Goal: Task Accomplishment & Management: Manage account settings

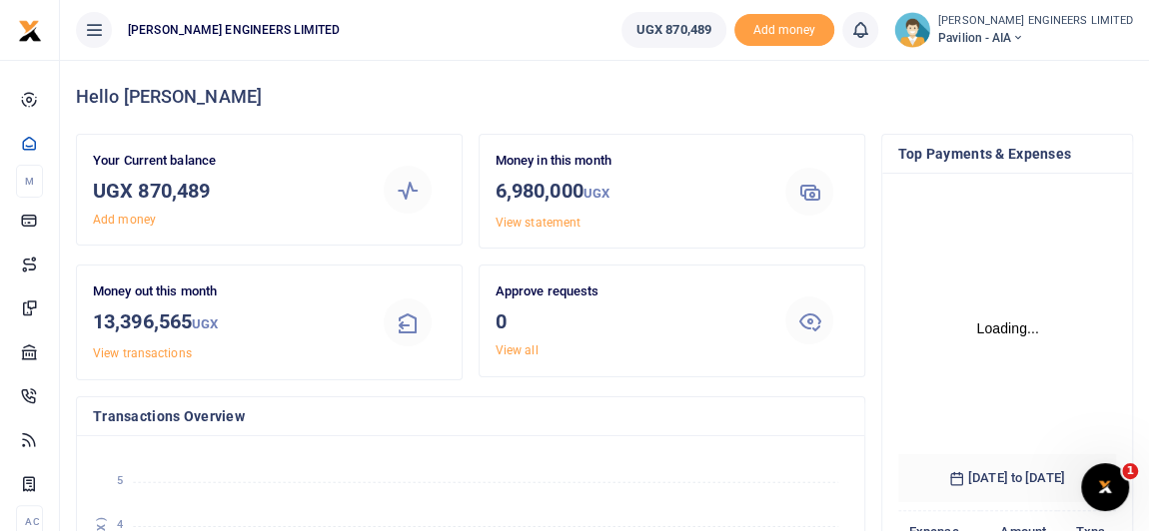
click at [1023, 37] on icon at bounding box center [1017, 38] width 12 height 14
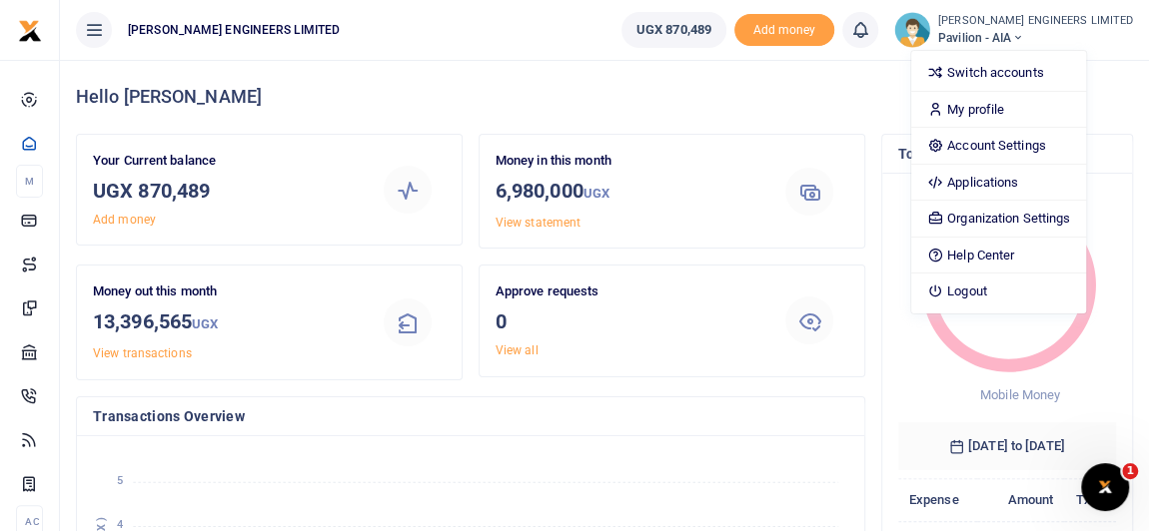
scroll to position [15, 14]
click at [1043, 72] on link "Switch accounts" at bounding box center [998, 73] width 175 height 28
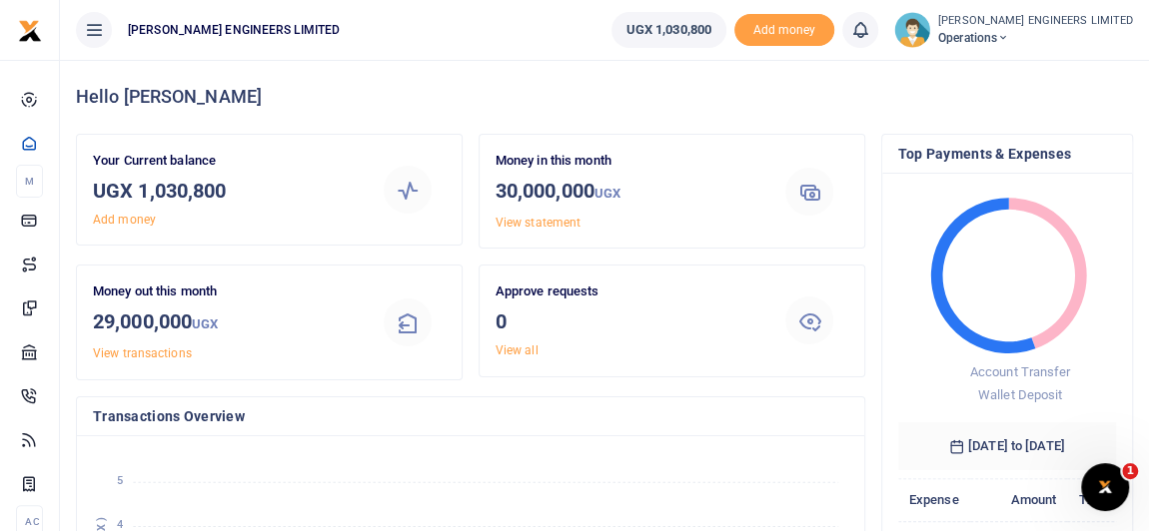
scroll to position [15, 14]
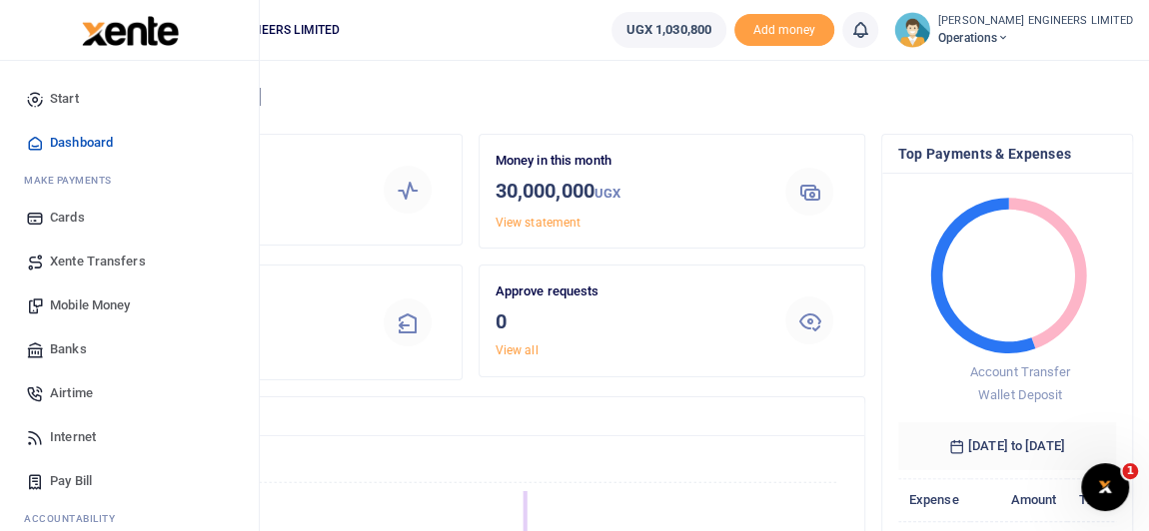
click at [92, 257] on span "Xente Transfers" at bounding box center [98, 262] width 96 height 20
click at [76, 346] on span "Banks" at bounding box center [68, 350] width 37 height 20
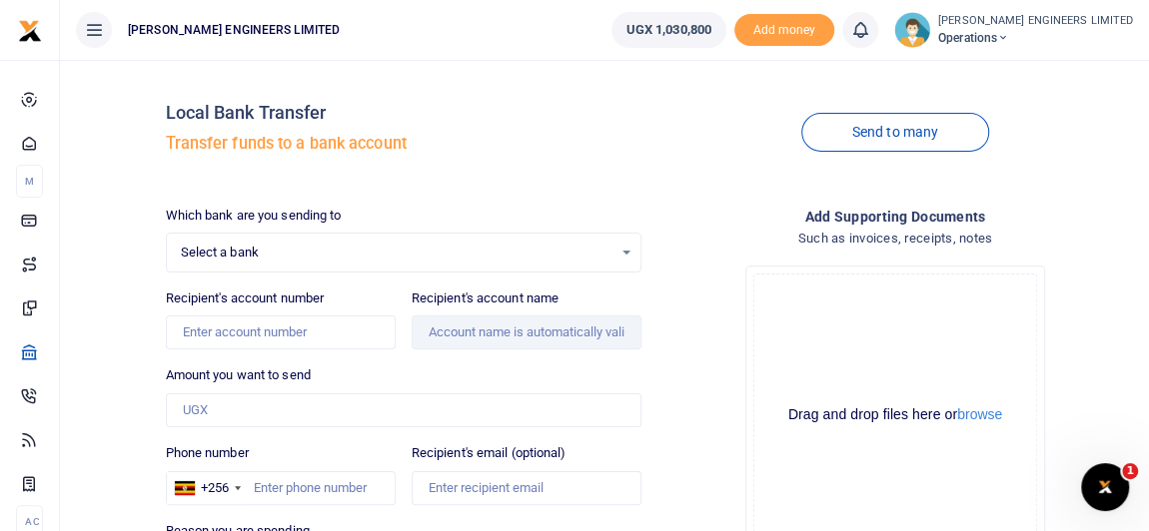
click at [221, 251] on span "Select a bank" at bounding box center [396, 253] width 431 height 20
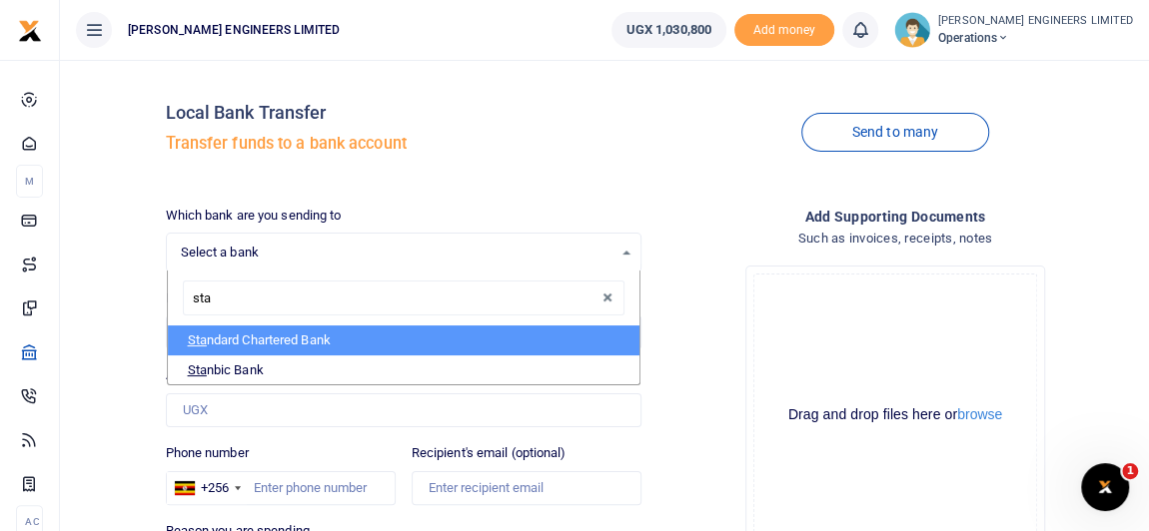
type input "[PERSON_NAME]"
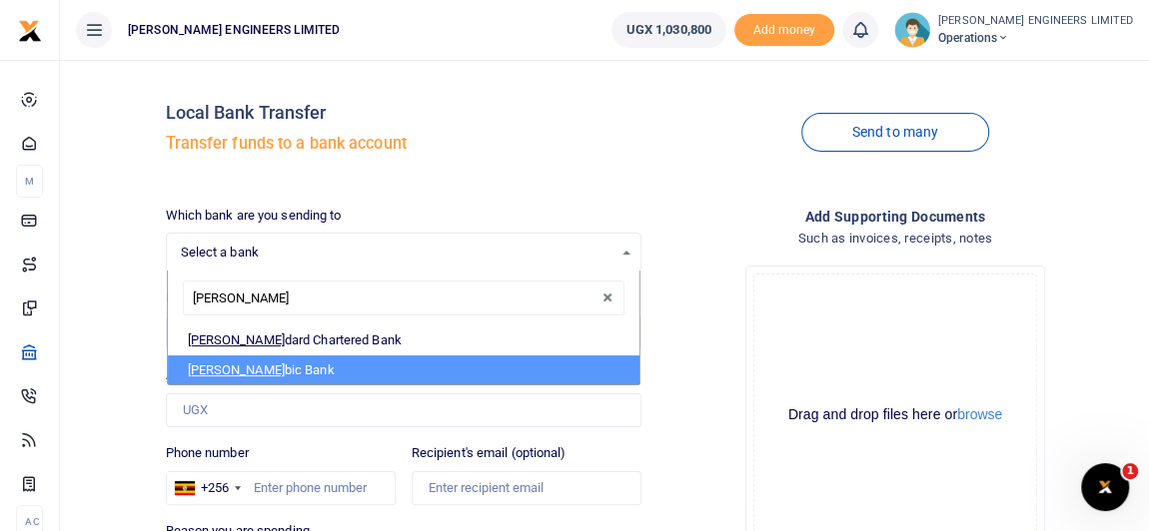
click at [246, 372] on li "Stan bic Bank" at bounding box center [403, 371] width 471 height 30
select select "STANBIC"
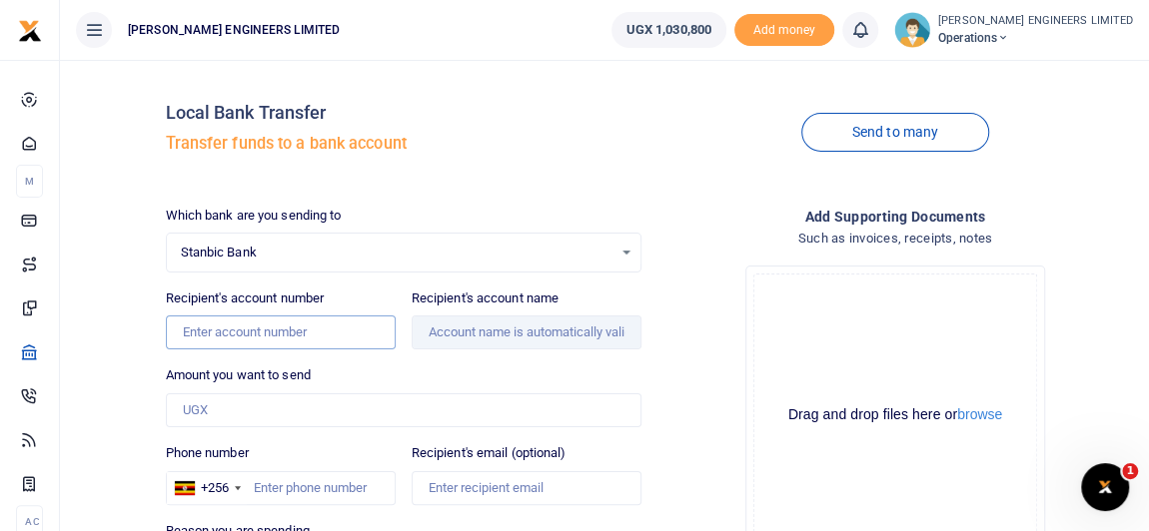
click at [203, 329] on input "Recipient's account number" at bounding box center [281, 333] width 230 height 34
type input "9030025682709"
click at [506, 334] on input "Recipient's account name" at bounding box center [526, 333] width 230 height 34
click at [212, 408] on input "Amount you want to send" at bounding box center [403, 411] width 475 height 34
type input "African Women Agri-Business Network Uganda Ltd"
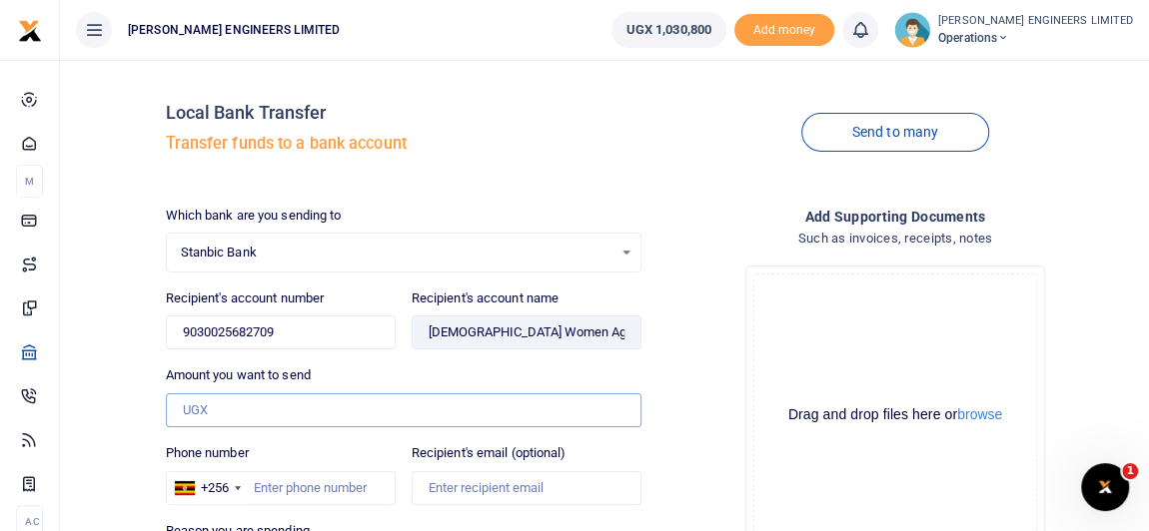
click at [198, 410] on input "Amount you want to send" at bounding box center [403, 411] width 475 height 34
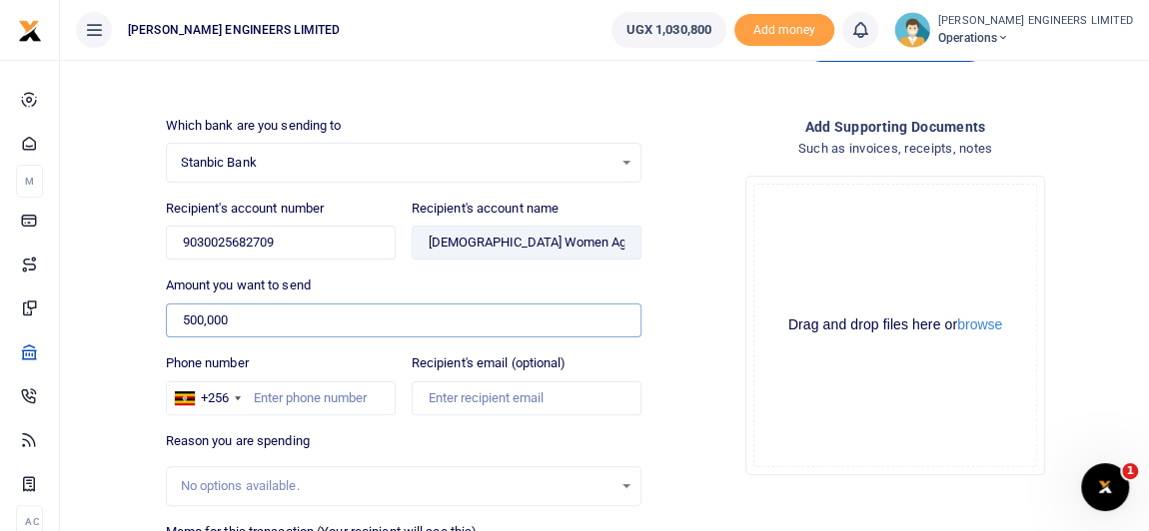
type input "500,000"
click at [264, 397] on input "Phone number" at bounding box center [281, 399] width 230 height 34
click at [253, 396] on input "Phone number" at bounding box center [281, 399] width 230 height 34
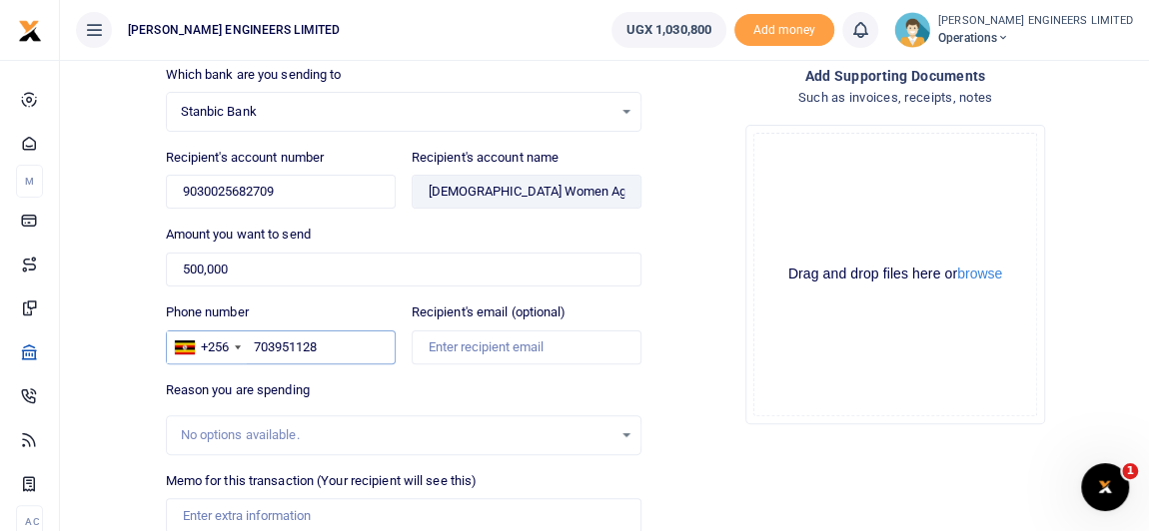
scroll to position [181, 0]
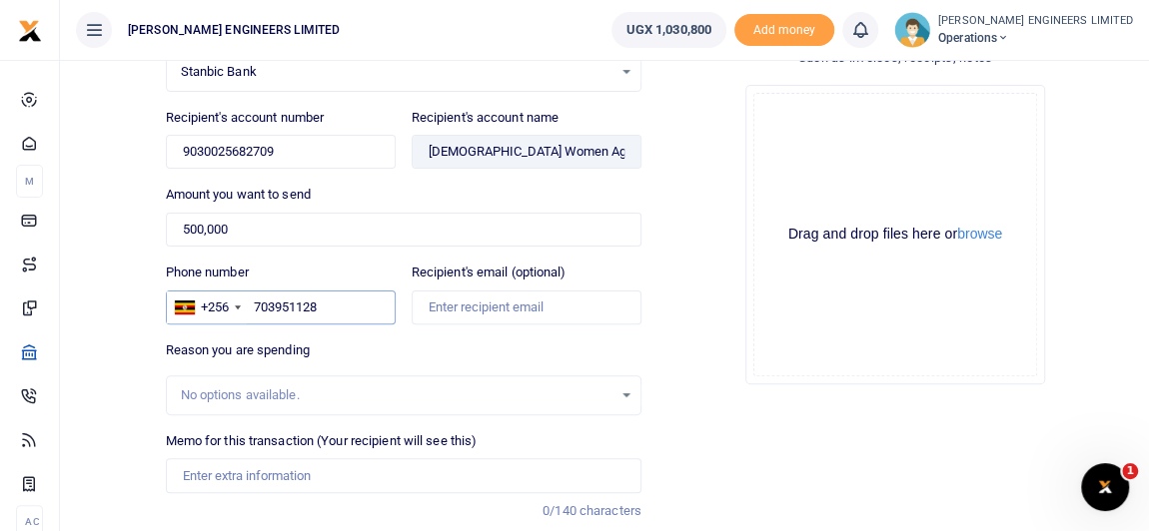
type input "703951128"
click at [214, 469] on input "Memo for this transaction (Your recipient will see this)" at bounding box center [403, 475] width 475 height 34
click at [183, 467] on input "Groceries for mo" at bounding box center [403, 475] width 475 height 34
click at [315, 472] on input "Office groceries for mo" at bounding box center [403, 475] width 475 height 34
drag, startPoint x: 303, startPoint y: 470, endPoint x: 312, endPoint y: 475, distance: 10.3
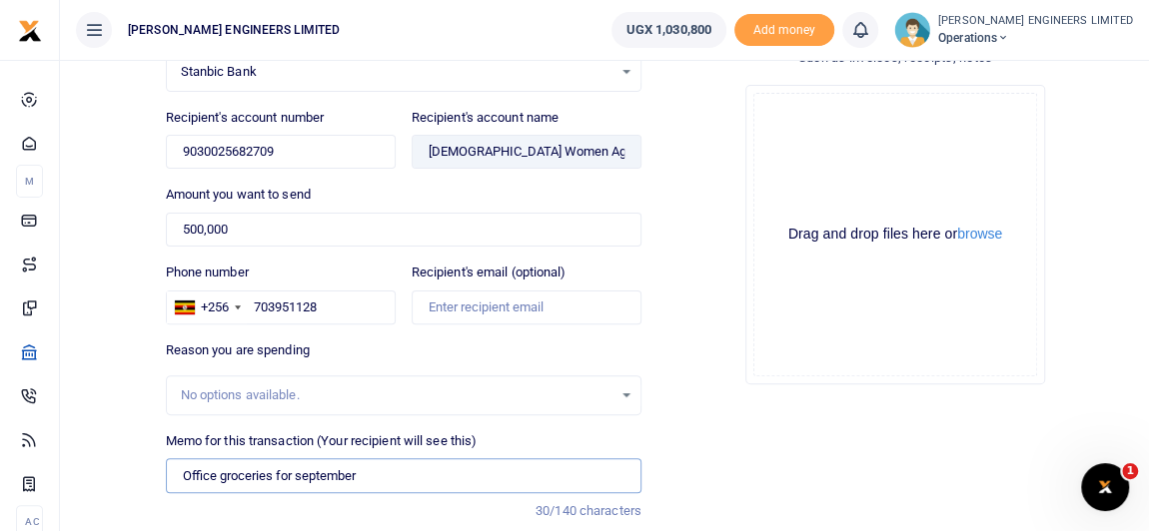
click at [303, 469] on input "Office groceries for september" at bounding box center [403, 475] width 475 height 34
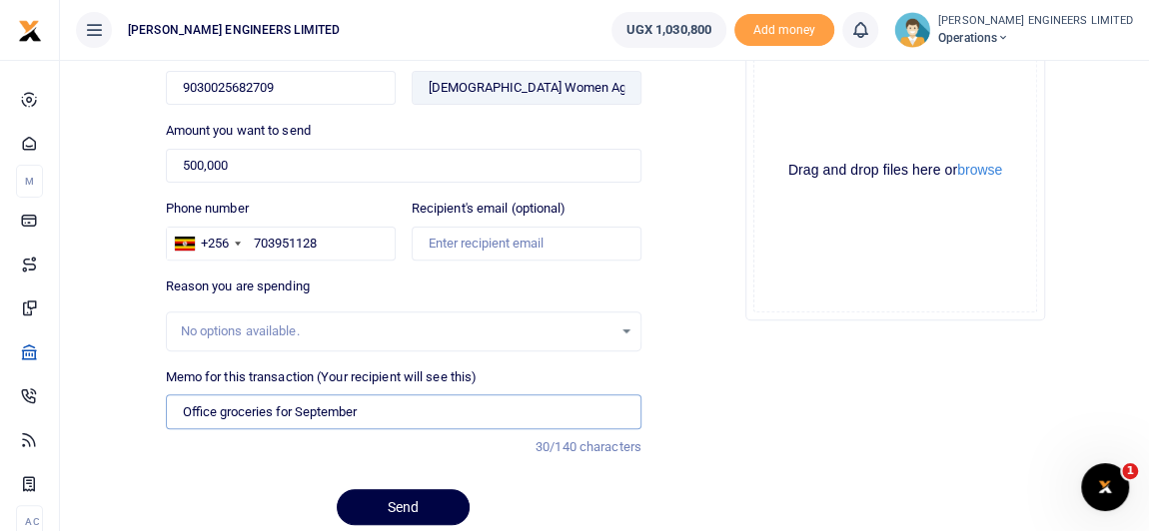
scroll to position [272, 0]
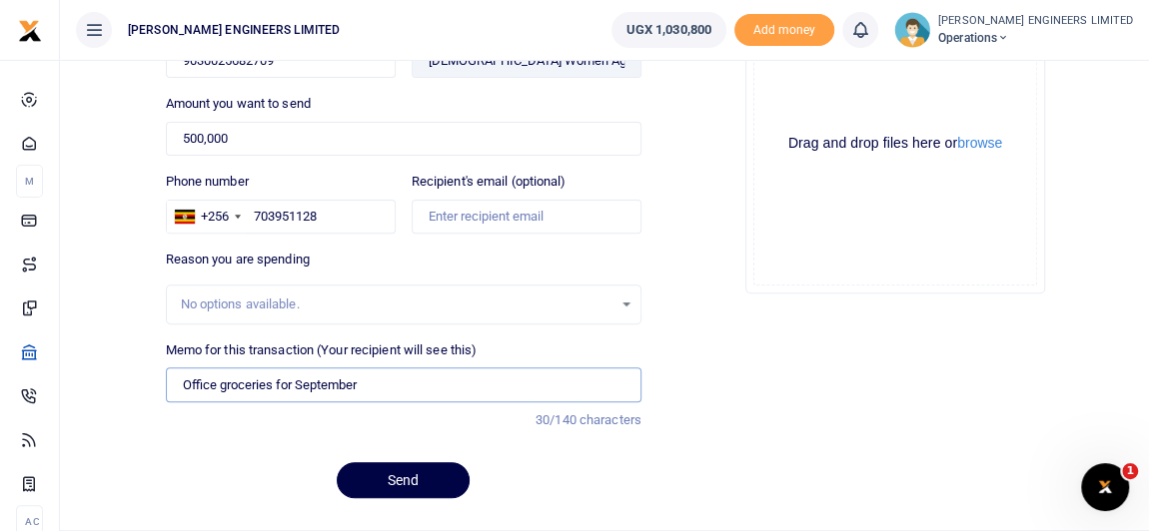
click at [373, 385] on input "Office groceries for September" at bounding box center [403, 385] width 475 height 34
type input "Office groceries for [DATE]"
click at [419, 475] on button "Send" at bounding box center [403, 480] width 133 height 36
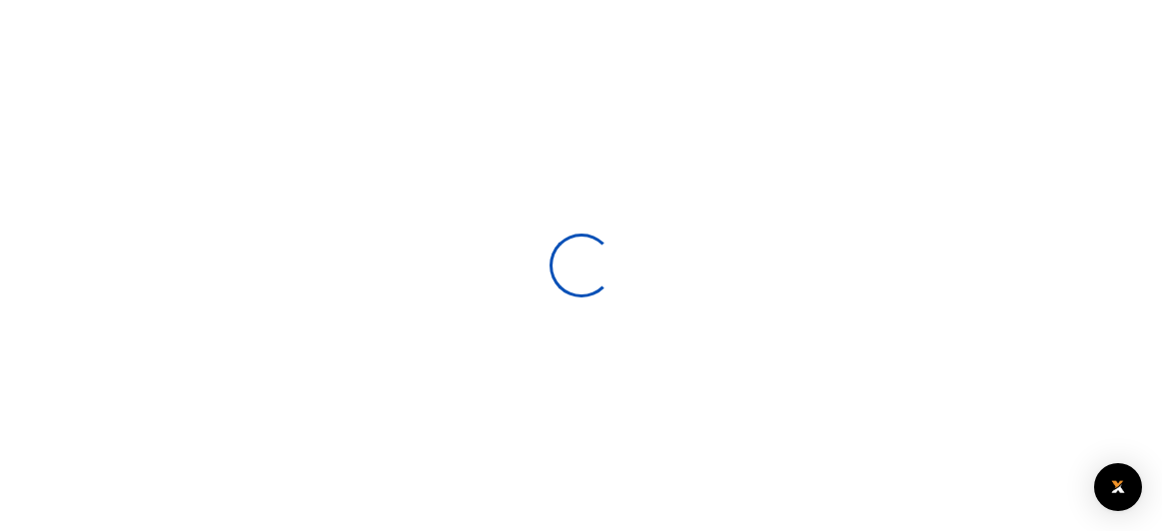
select select
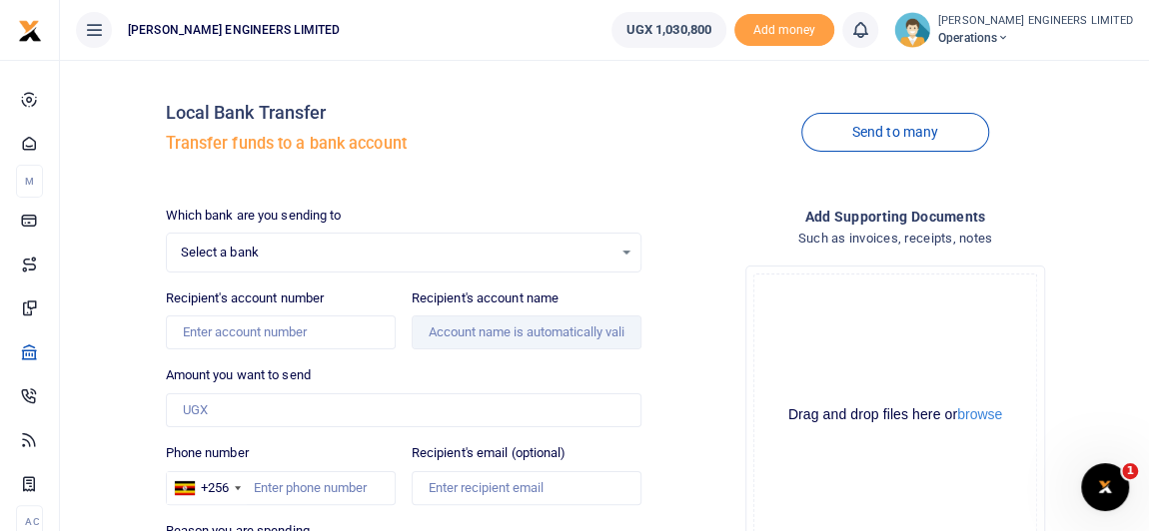
click at [226, 250] on span "Select a bank" at bounding box center [396, 253] width 431 height 20
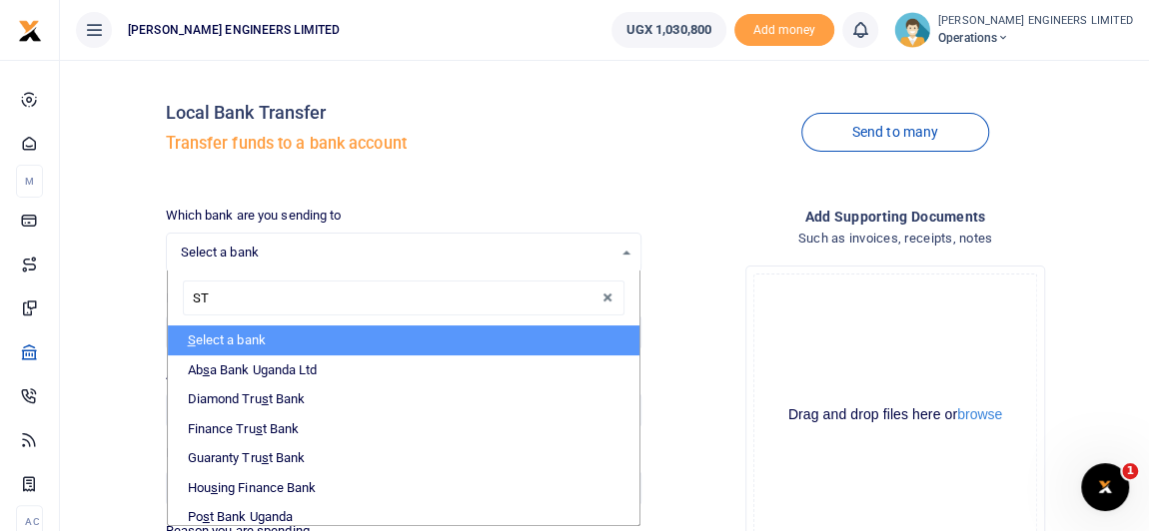
type input "STA"
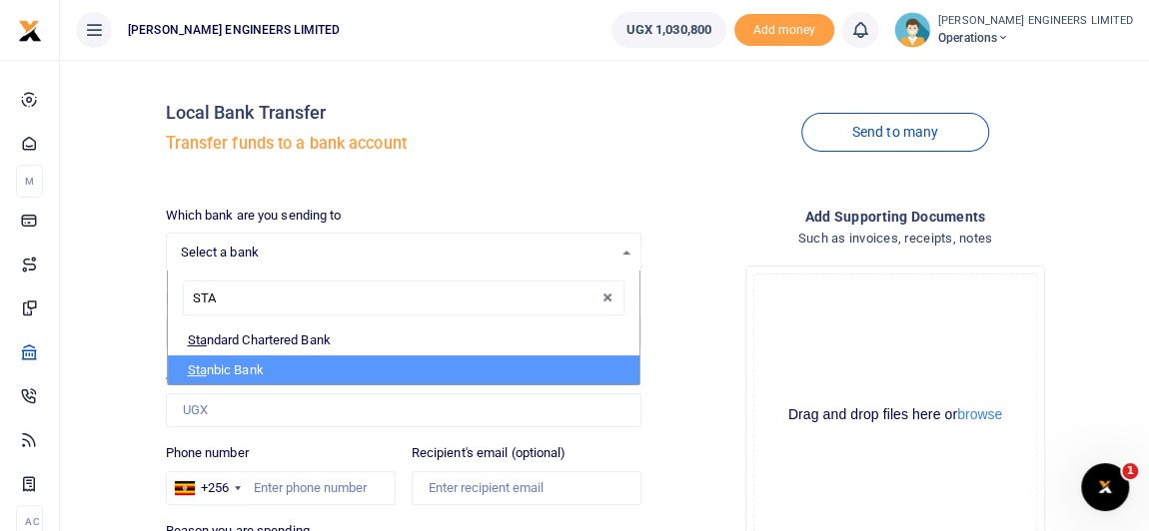
click at [232, 376] on li "Sta nbic Bank" at bounding box center [403, 371] width 471 height 30
select select "STANBIC"
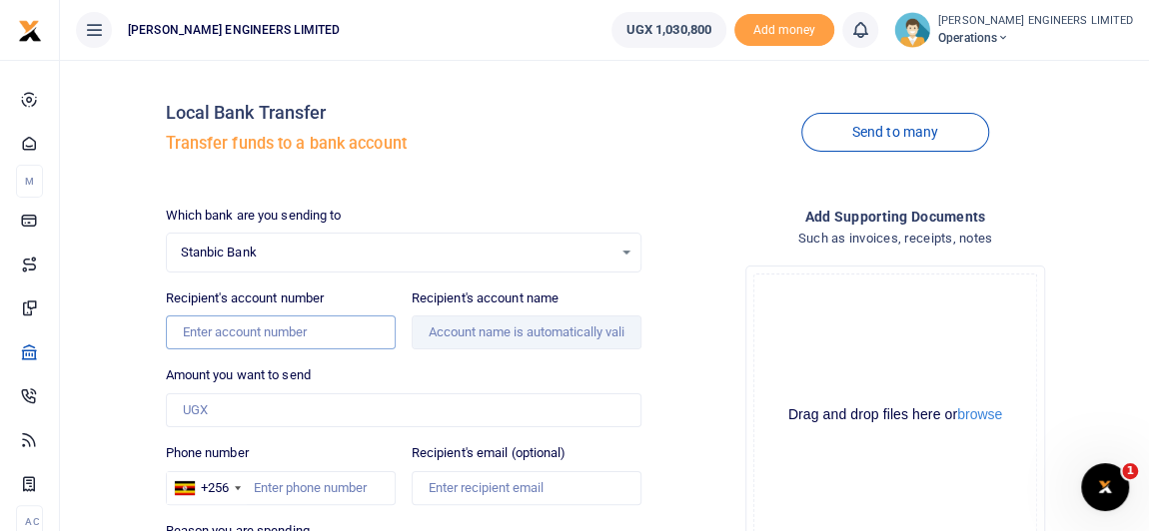
click at [213, 335] on input "Recipient's account number" at bounding box center [281, 333] width 230 height 34
type input "9030025682709"
click at [468, 332] on input "Recipient's account name" at bounding box center [526, 333] width 230 height 34
click at [215, 412] on input "Amount you want to send" at bounding box center [403, 411] width 475 height 34
type input "[DEMOGRAPHIC_DATA] Women Agri-Business Network Uganda Ltd"
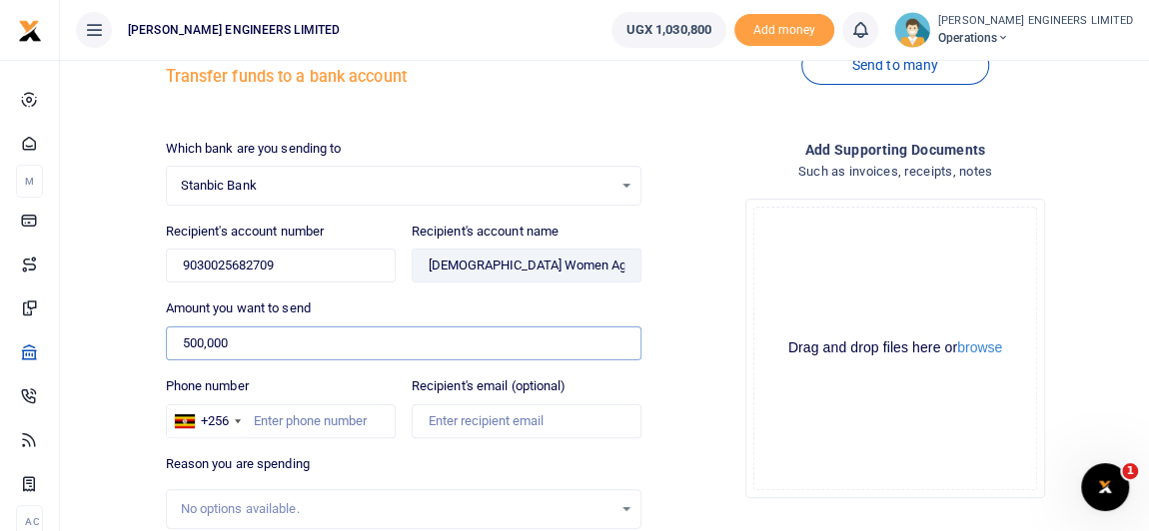
scroll to position [90, 0]
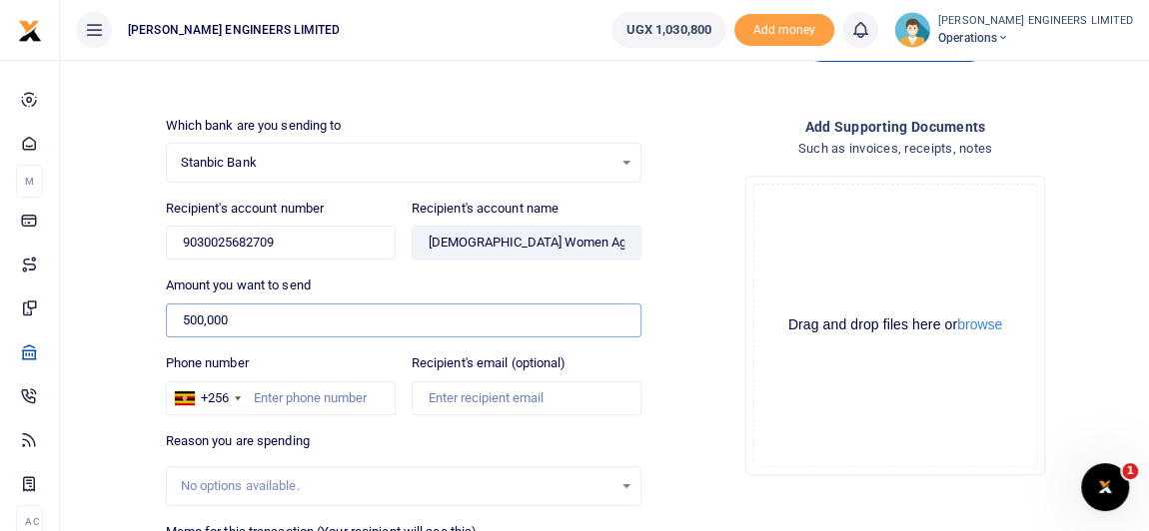
type input "500,000"
click at [273, 400] on input "Phone number" at bounding box center [281, 399] width 230 height 34
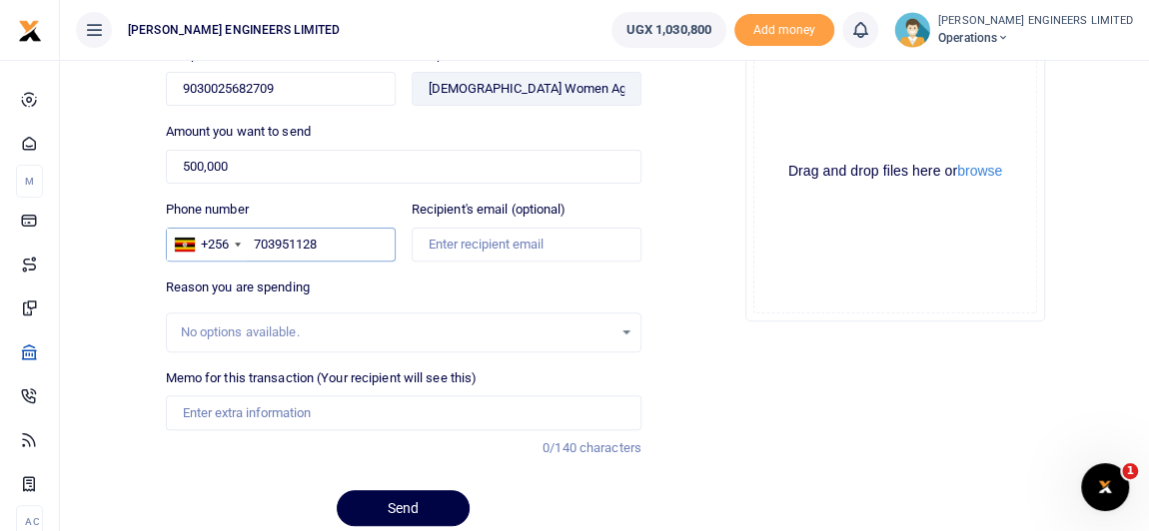
scroll to position [272, 0]
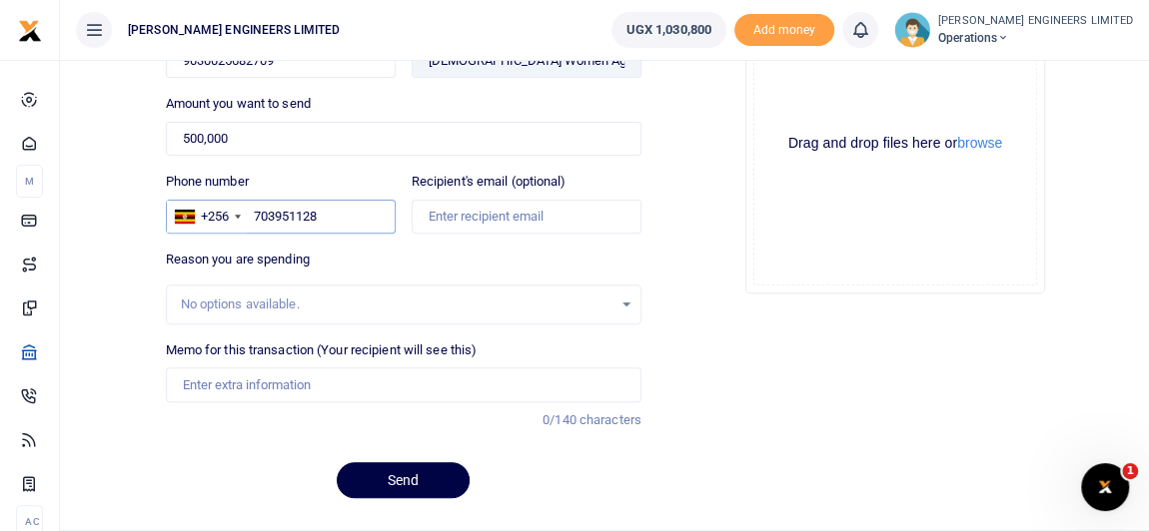
type input "703951128"
click at [231, 379] on input "Memo for this transaction (Your recipient will see this)" at bounding box center [403, 385] width 475 height 34
type input "R"
type input "r"
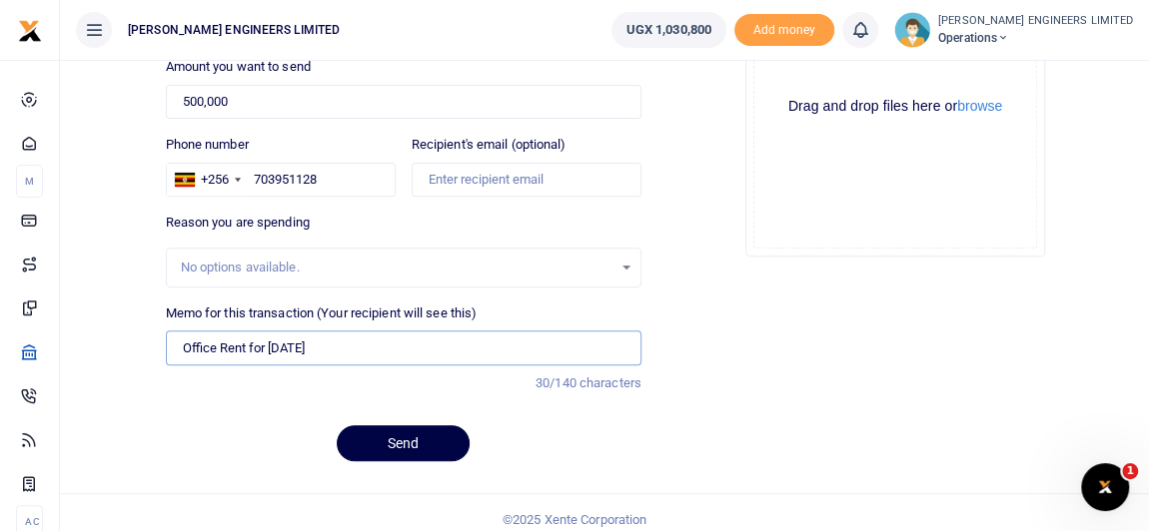
scroll to position [317, 0]
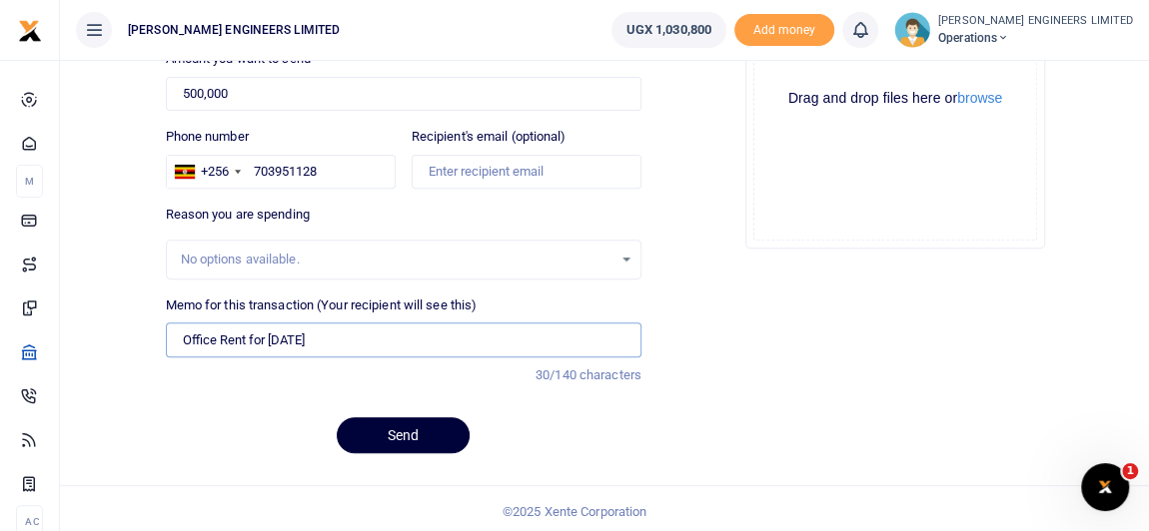
type input "Office Rent for [DATE]"
click at [412, 434] on button "Send" at bounding box center [403, 435] width 133 height 36
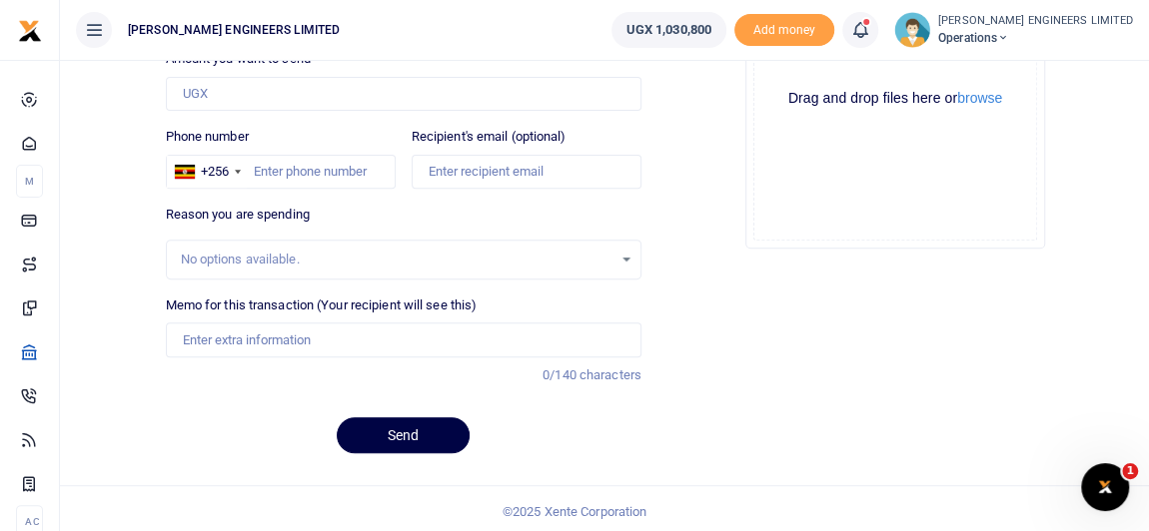
click at [870, 35] on icon at bounding box center [860, 30] width 20 height 22
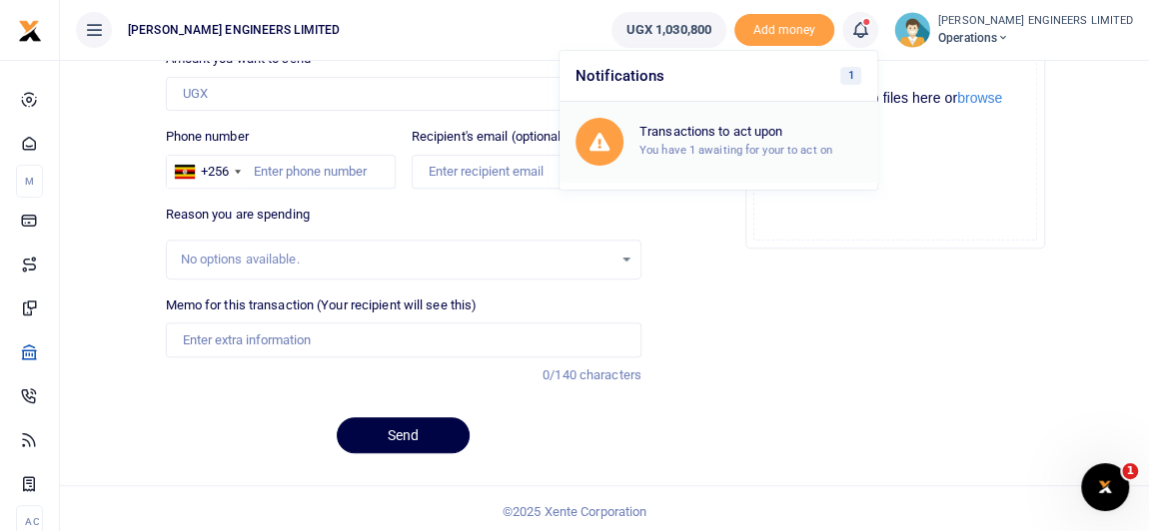
click at [797, 143] on small "You have 1 awaiting for your to act on" at bounding box center [735, 150] width 193 height 14
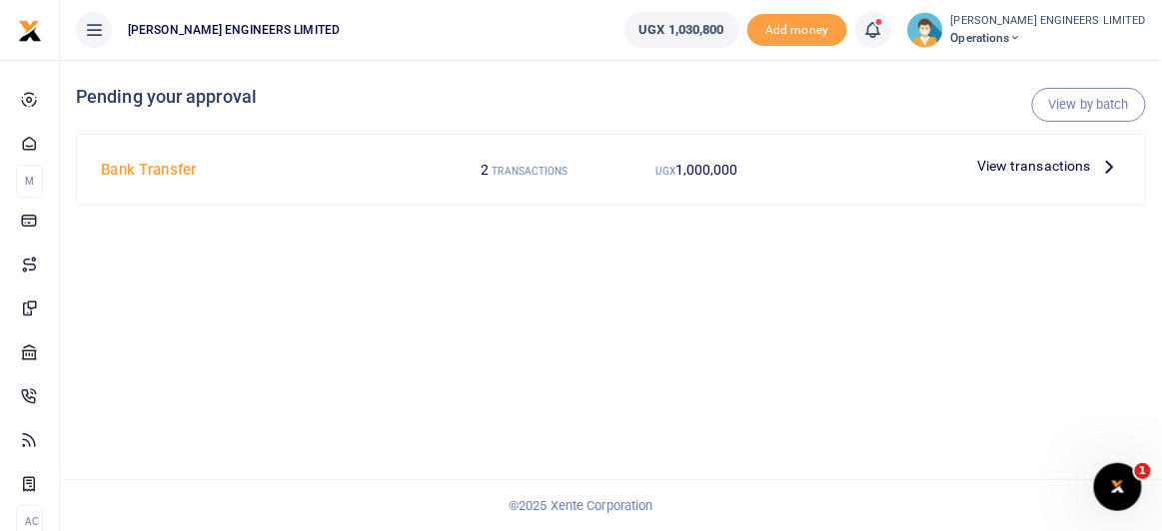
click at [1021, 166] on span "View transactions" at bounding box center [1034, 166] width 114 height 22
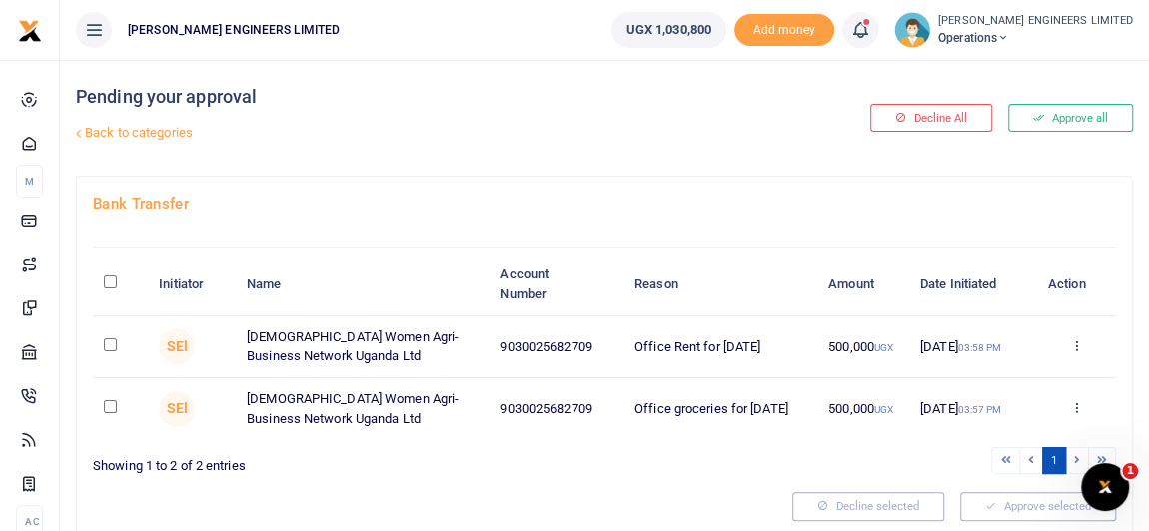
click at [110, 341] on input "checkbox" at bounding box center [110, 345] width 13 height 13
checkbox input "true"
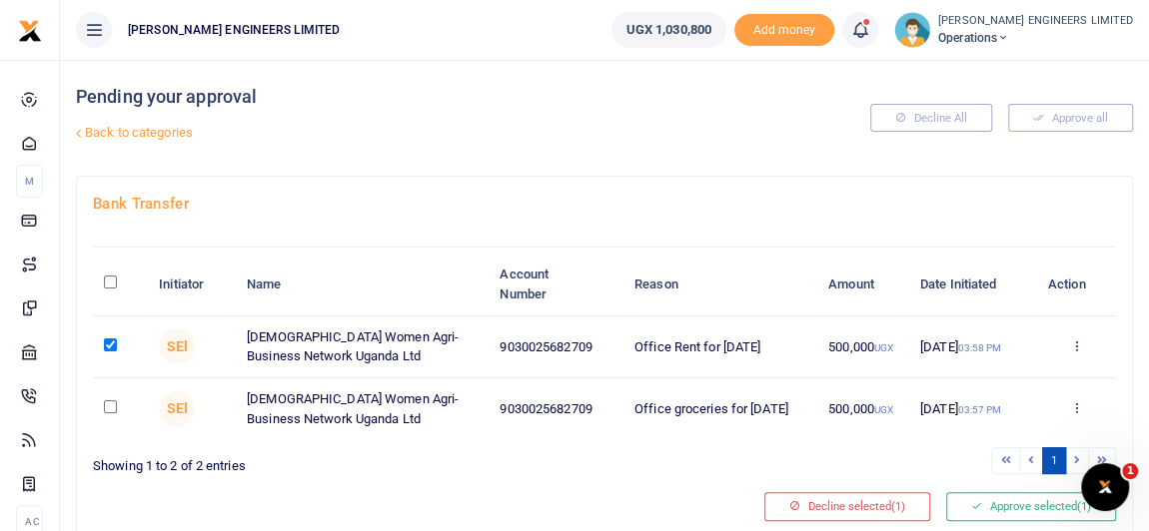
click at [112, 403] on input "checkbox" at bounding box center [110, 407] width 13 height 13
checkbox input "true"
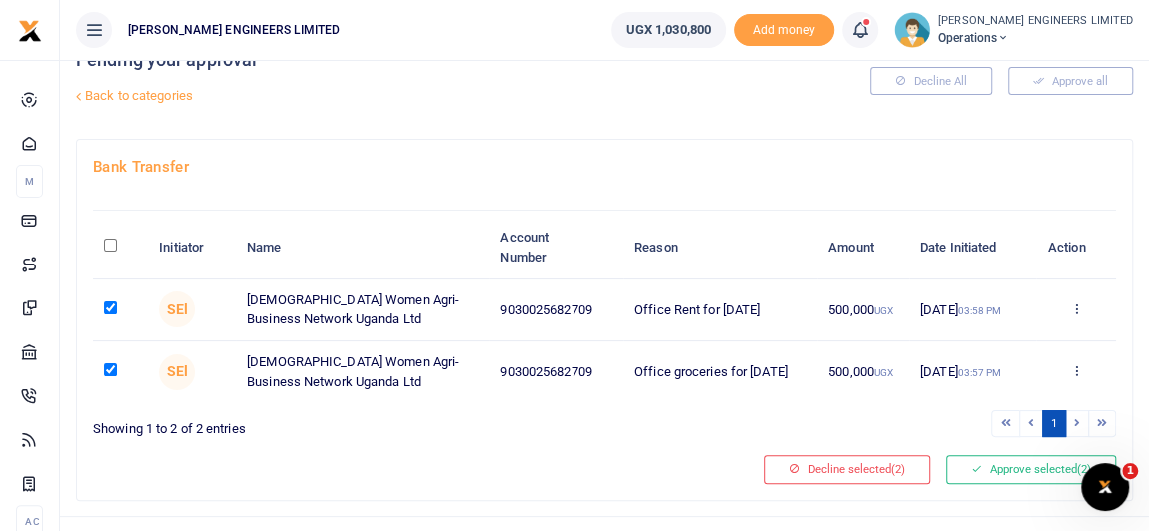
scroll to position [69, 0]
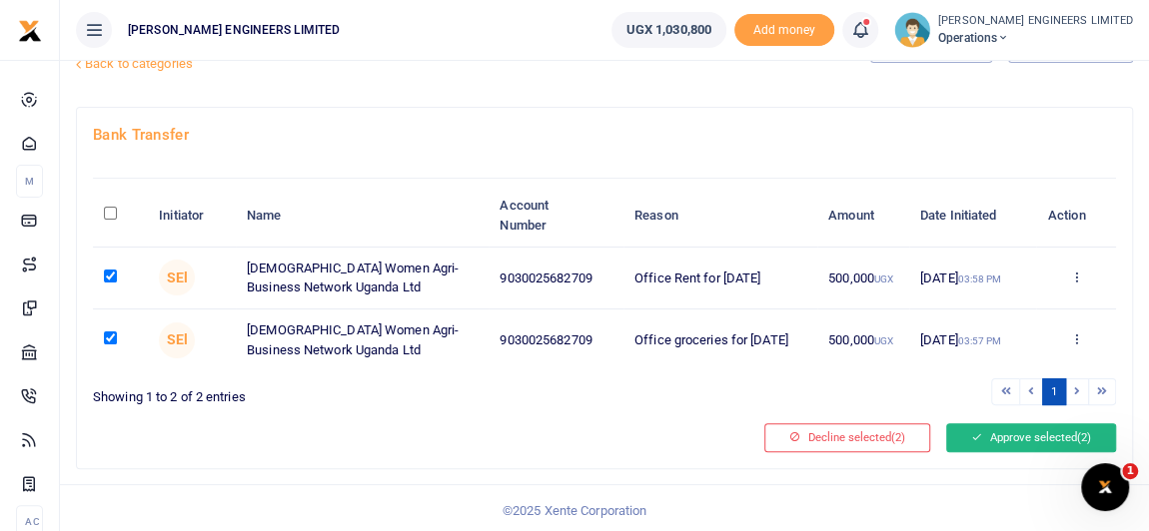
click at [998, 431] on button "Approve selected (2)" at bounding box center [1031, 437] width 170 height 28
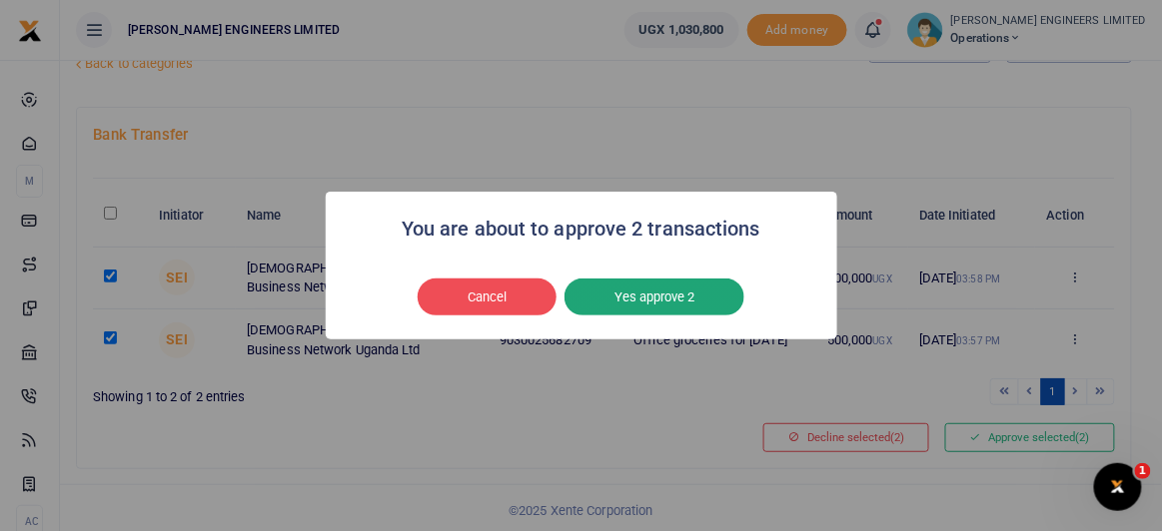
click at [662, 299] on button "Yes approve 2" at bounding box center [654, 298] width 180 height 38
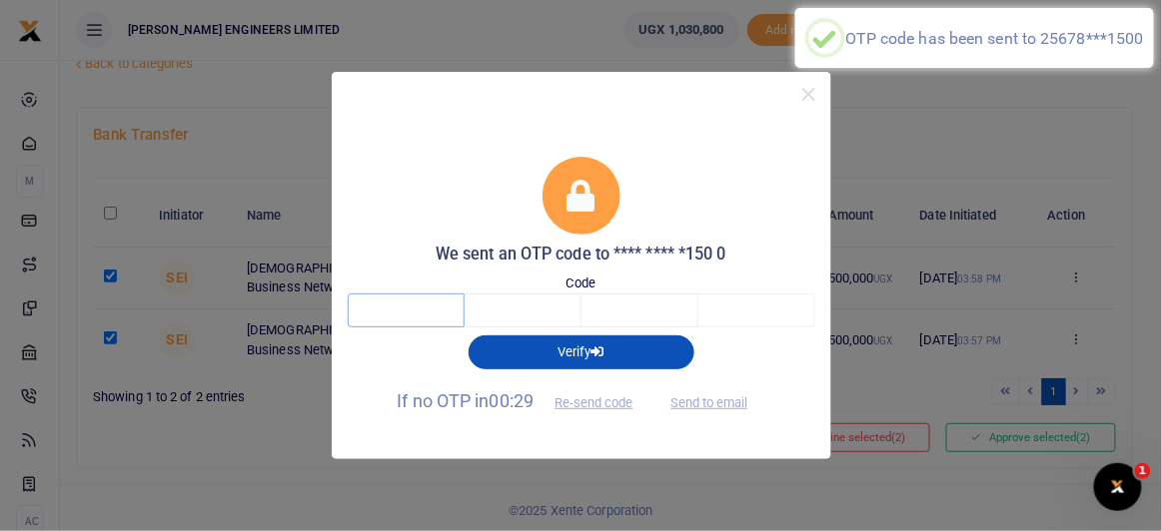
click at [421, 316] on input "text" at bounding box center [406, 311] width 117 height 34
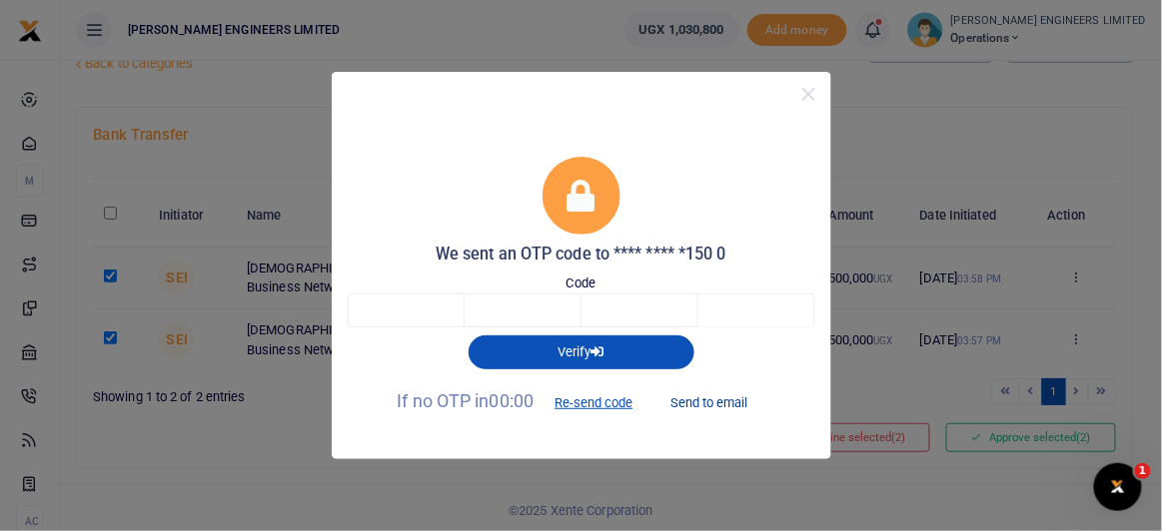
click at [704, 400] on button "Send to email" at bounding box center [708, 403] width 111 height 34
click at [417, 312] on input "text" at bounding box center [406, 311] width 117 height 34
type input "5"
type input "6"
type input "4"
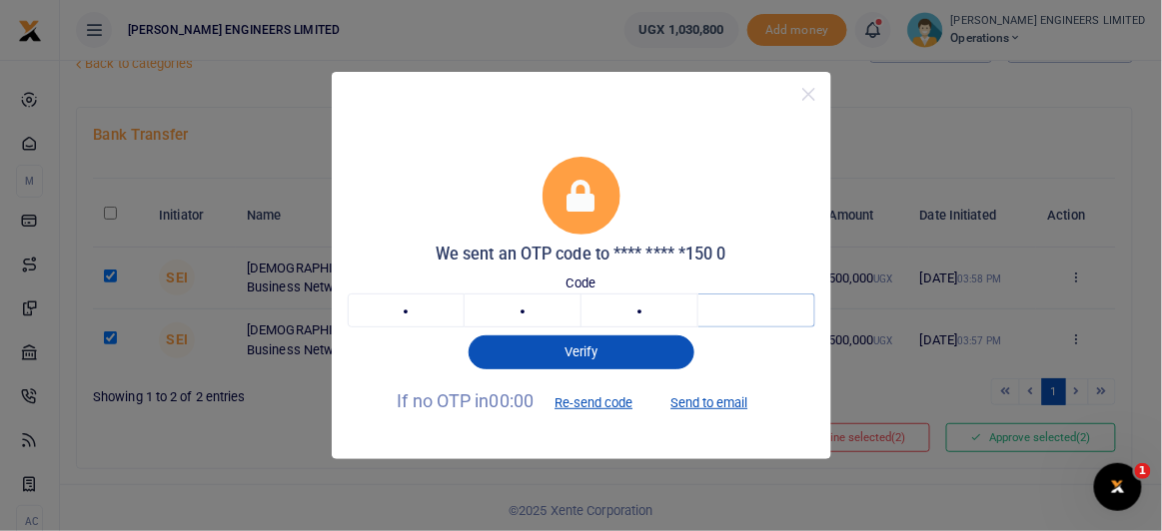
type input "5"
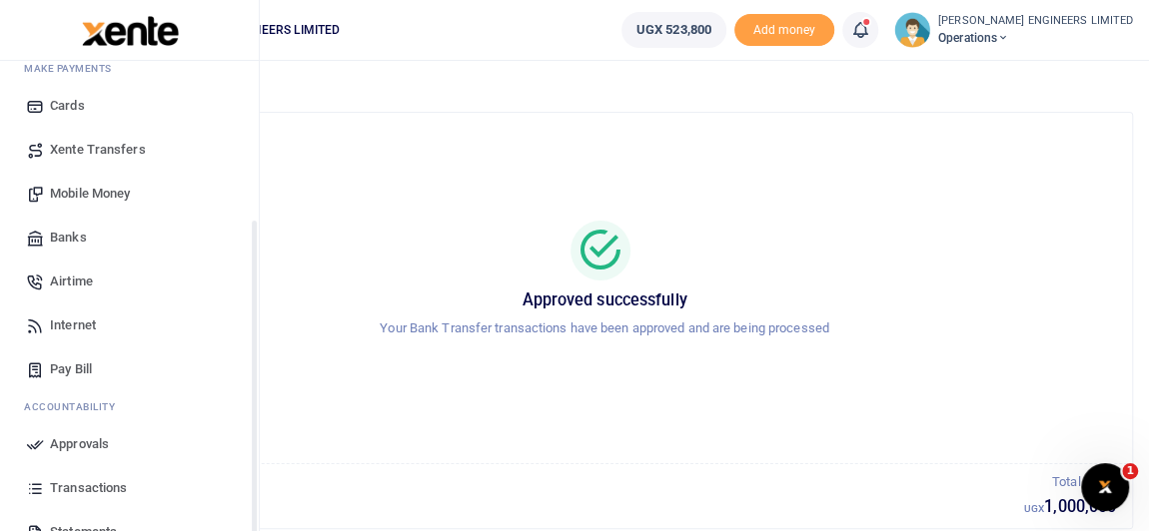
scroll to position [224, 0]
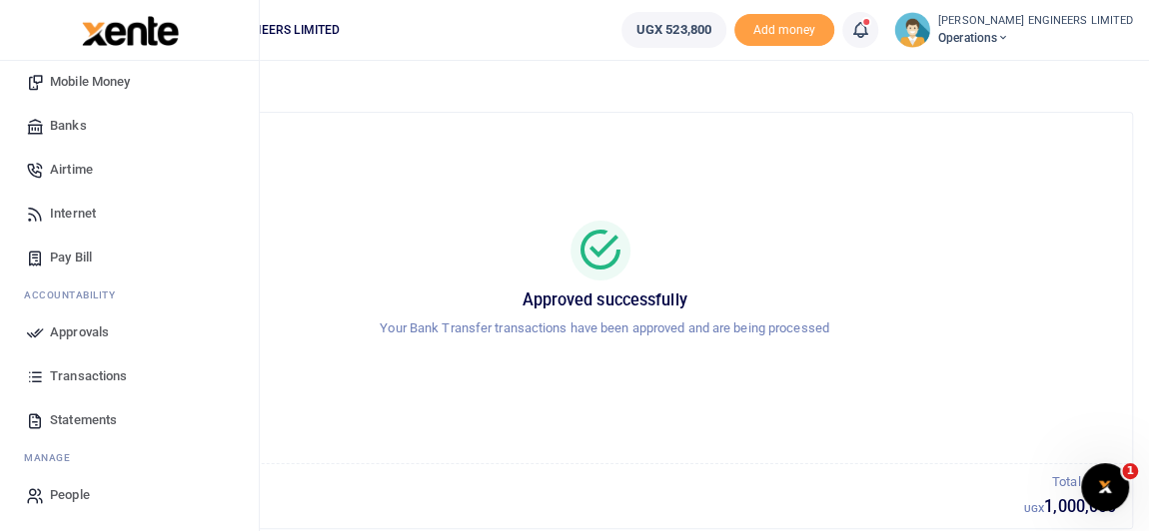
click at [78, 377] on span "Transactions" at bounding box center [88, 377] width 77 height 20
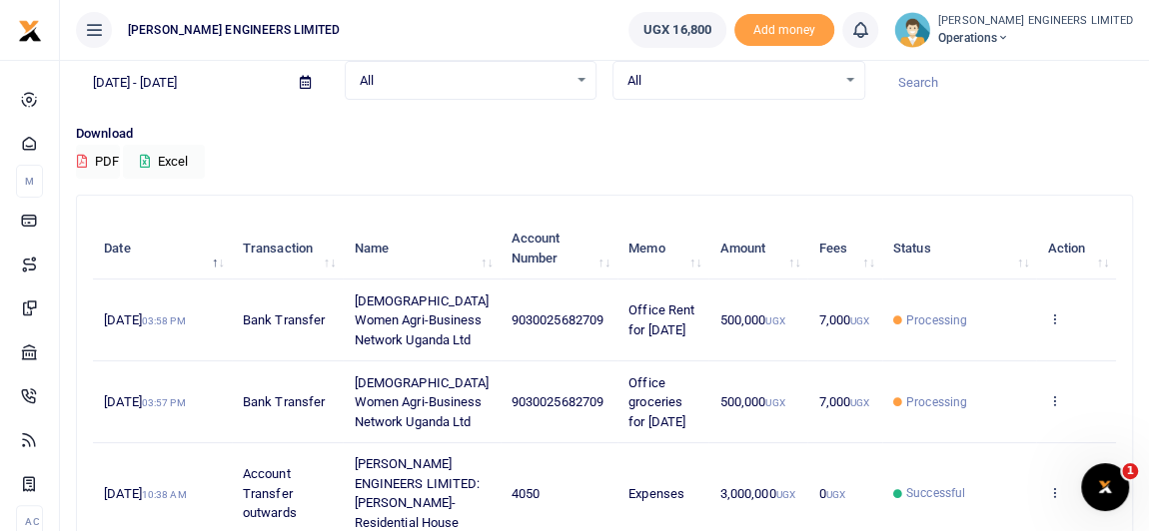
scroll to position [90, 0]
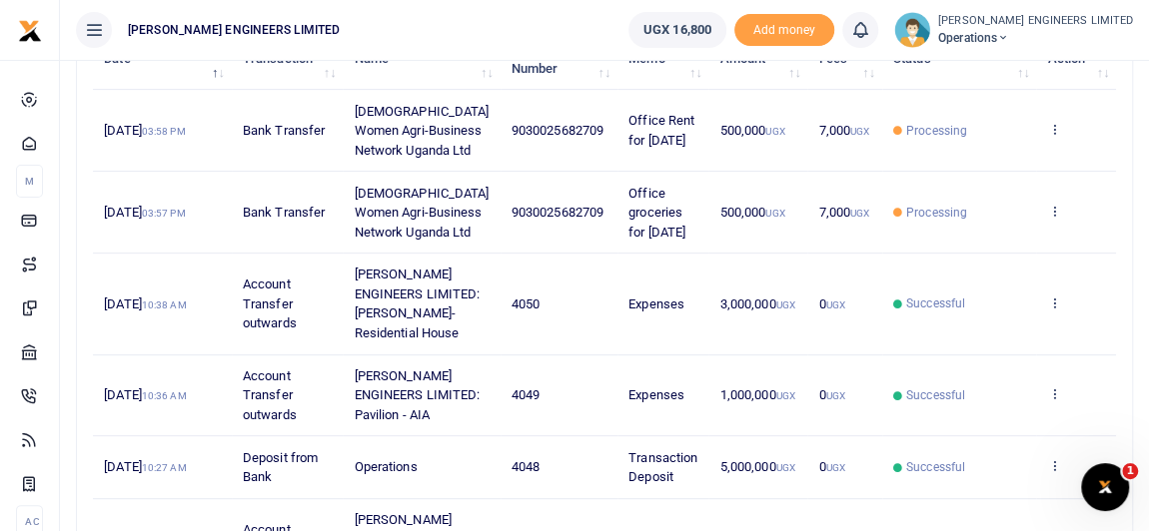
scroll to position [181, 0]
